Goal: Find specific page/section: Find specific page/section

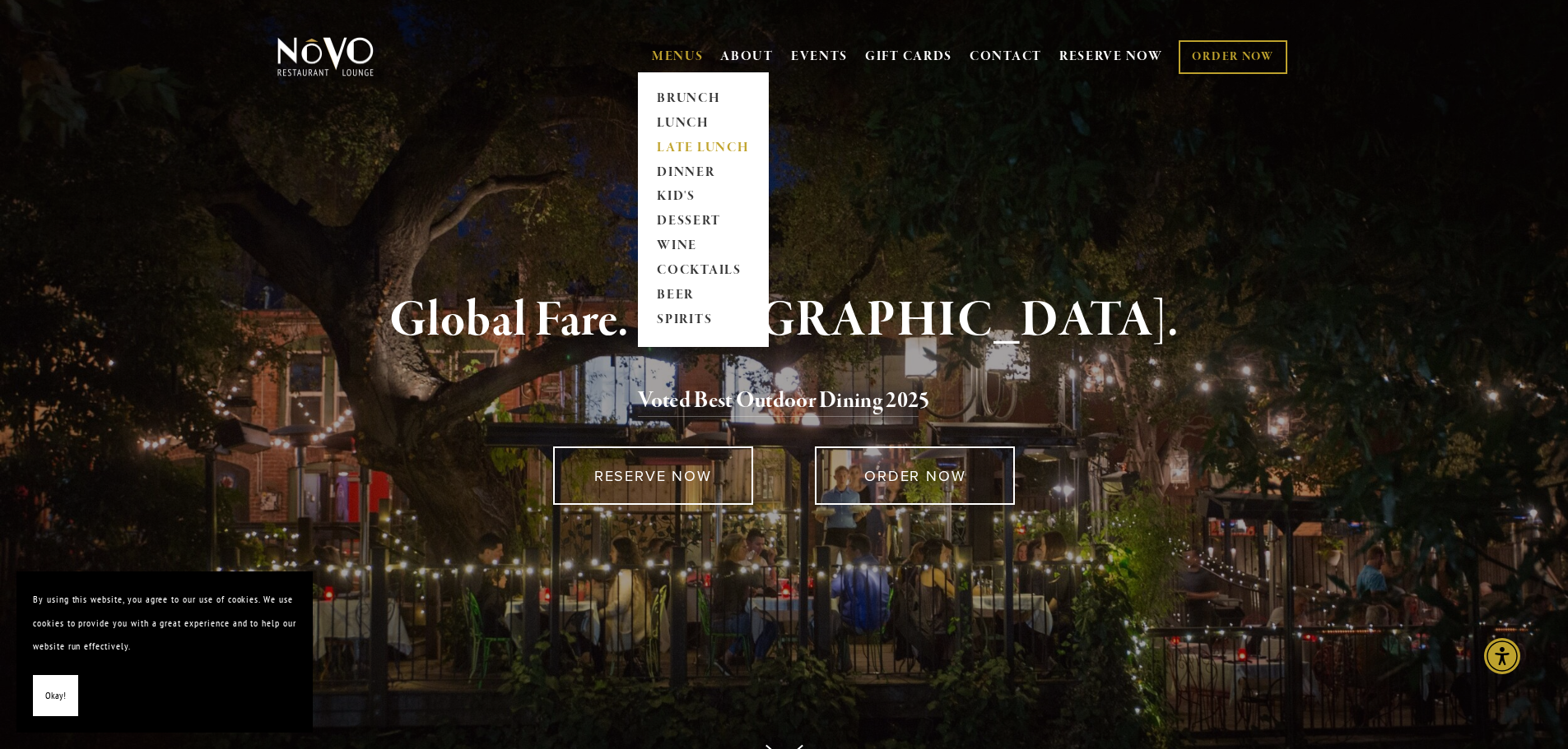
click at [669, 141] on link "LATE LUNCH" at bounding box center [703, 147] width 102 height 24
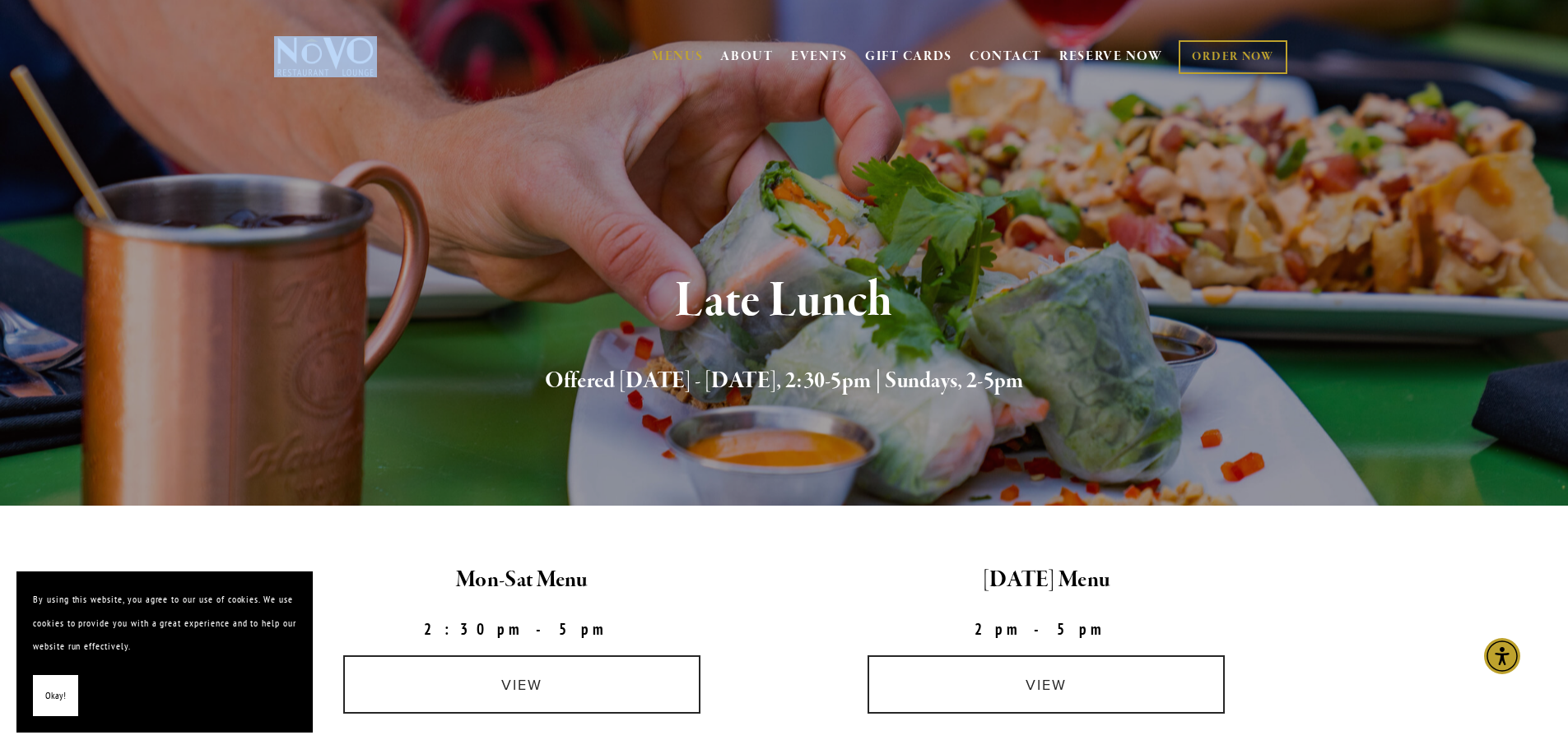
drag, startPoint x: 423, startPoint y: 70, endPoint x: 269, endPoint y: 54, distance: 154.8
click at [269, 54] on div "MENUS BRUNCH LUNCH LATE LUNCH DINNER KID'S DESSERT WINE COCKTAILS BEER SPIRITS …" at bounding box center [784, 58] width 1185 height 84
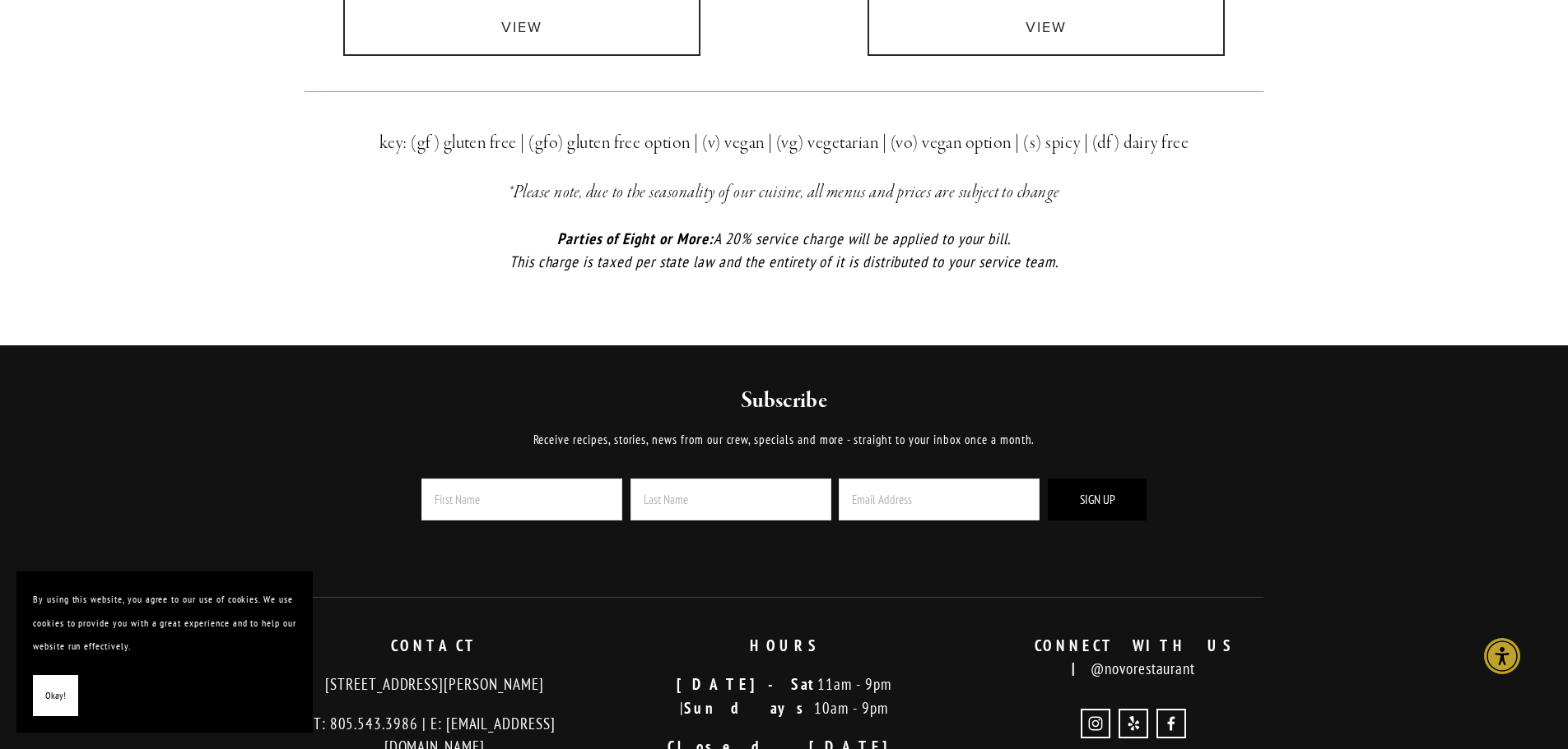
scroll to position [1113, 0]
